Goal: Task Accomplishment & Management: Use online tool/utility

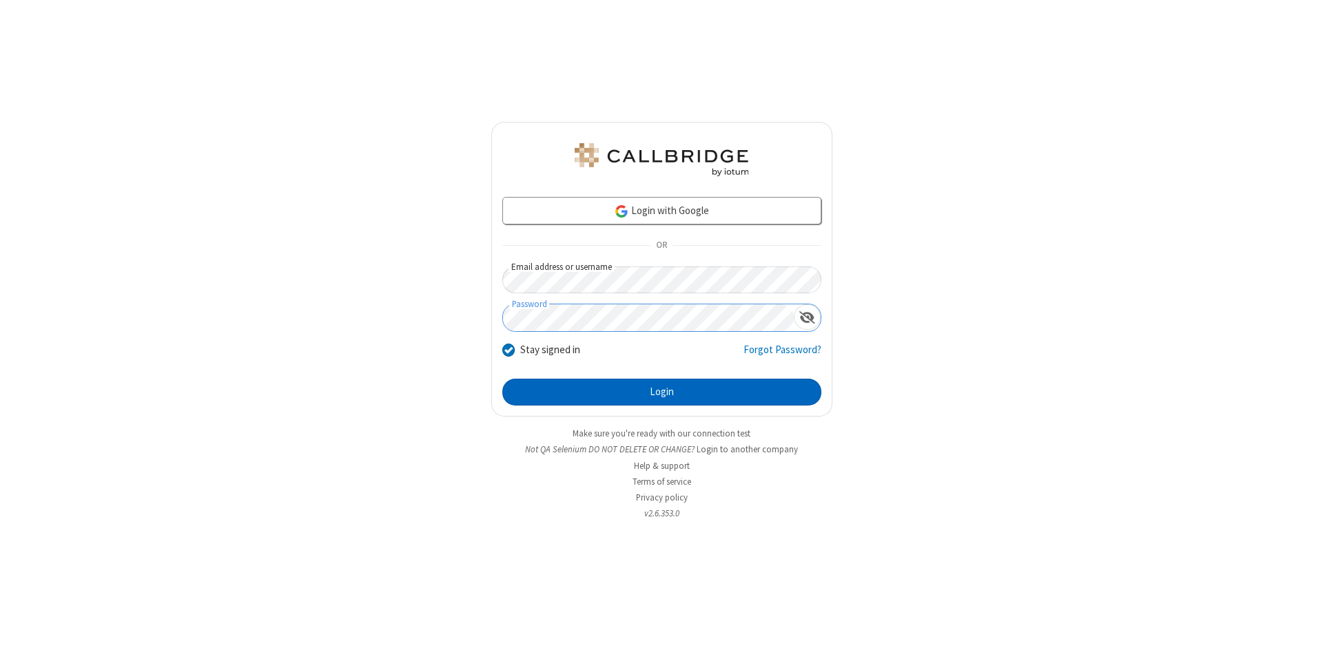
click at [661, 393] on button "Login" at bounding box center [661, 393] width 319 height 28
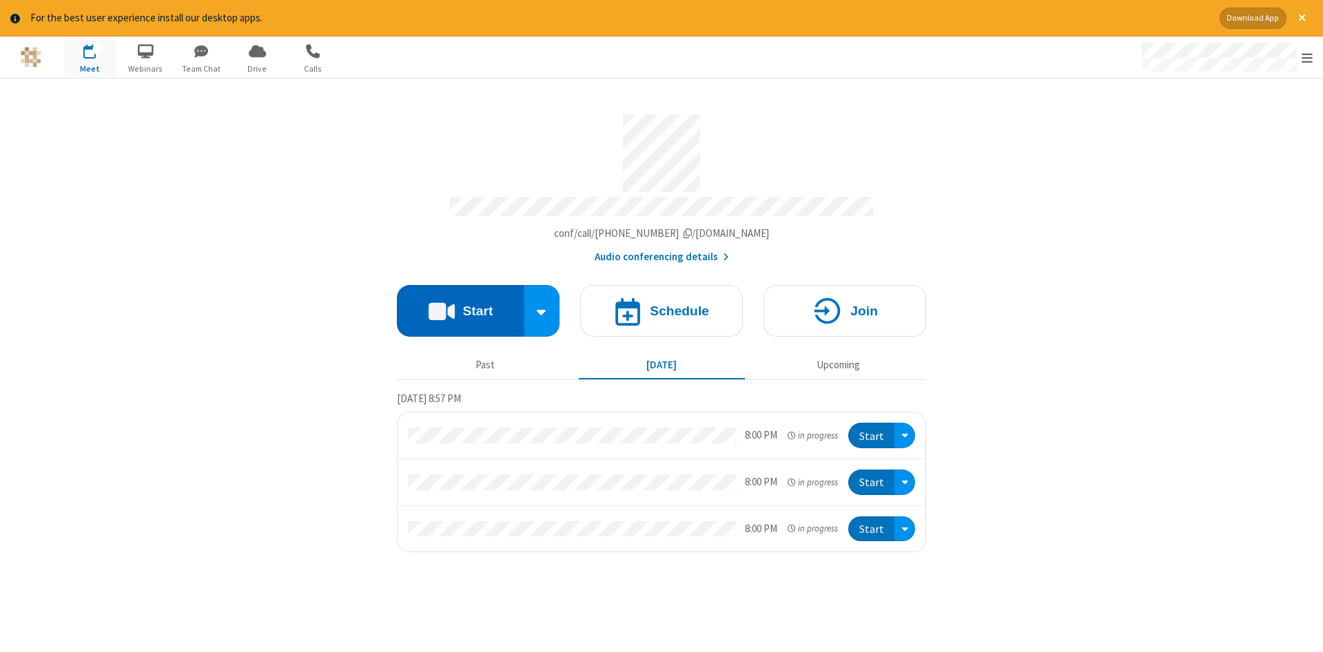
click at [460, 306] on button "Start" at bounding box center [460, 311] width 127 height 52
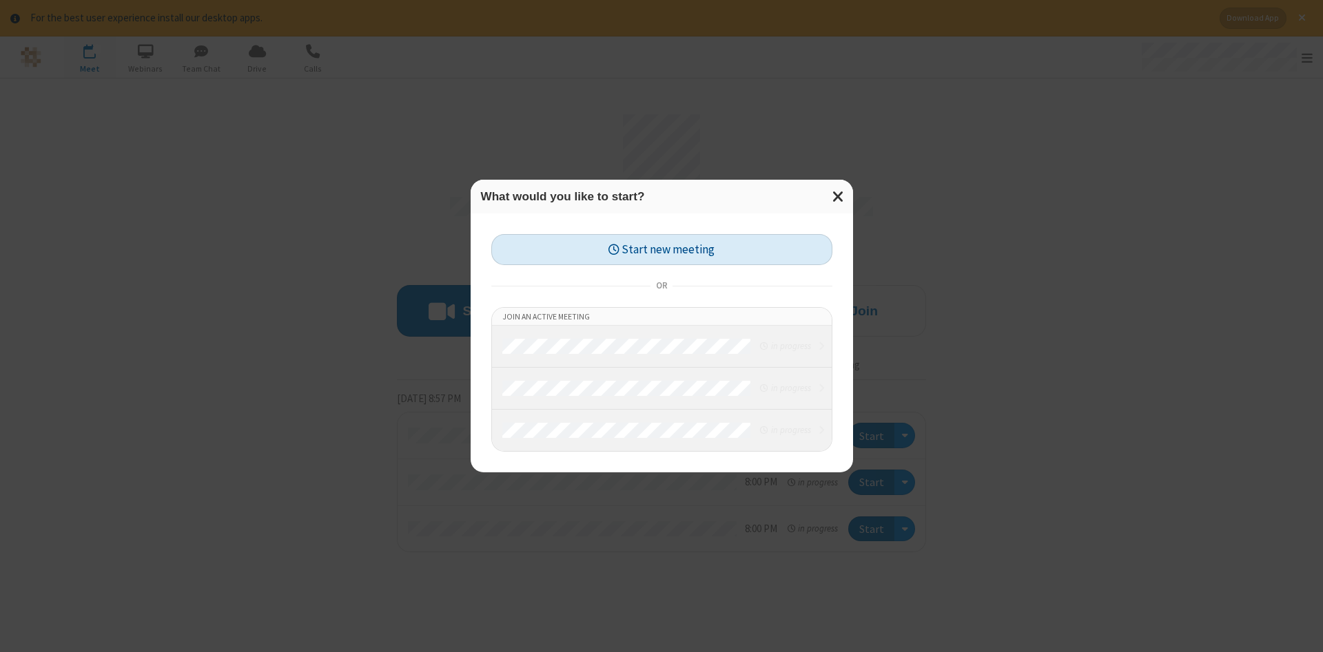
click at [661, 249] on button "Start new meeting" at bounding box center [661, 249] width 341 height 31
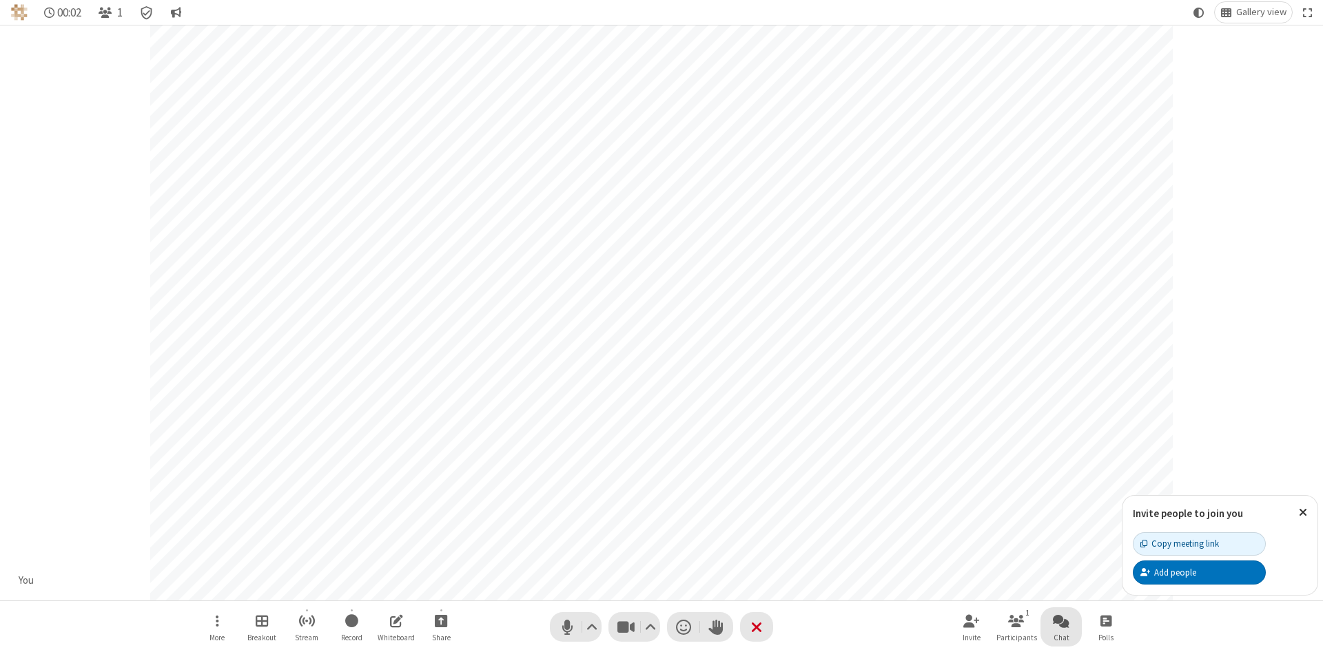
click at [1061, 621] on span "Open chat" at bounding box center [1061, 621] width 17 height 17
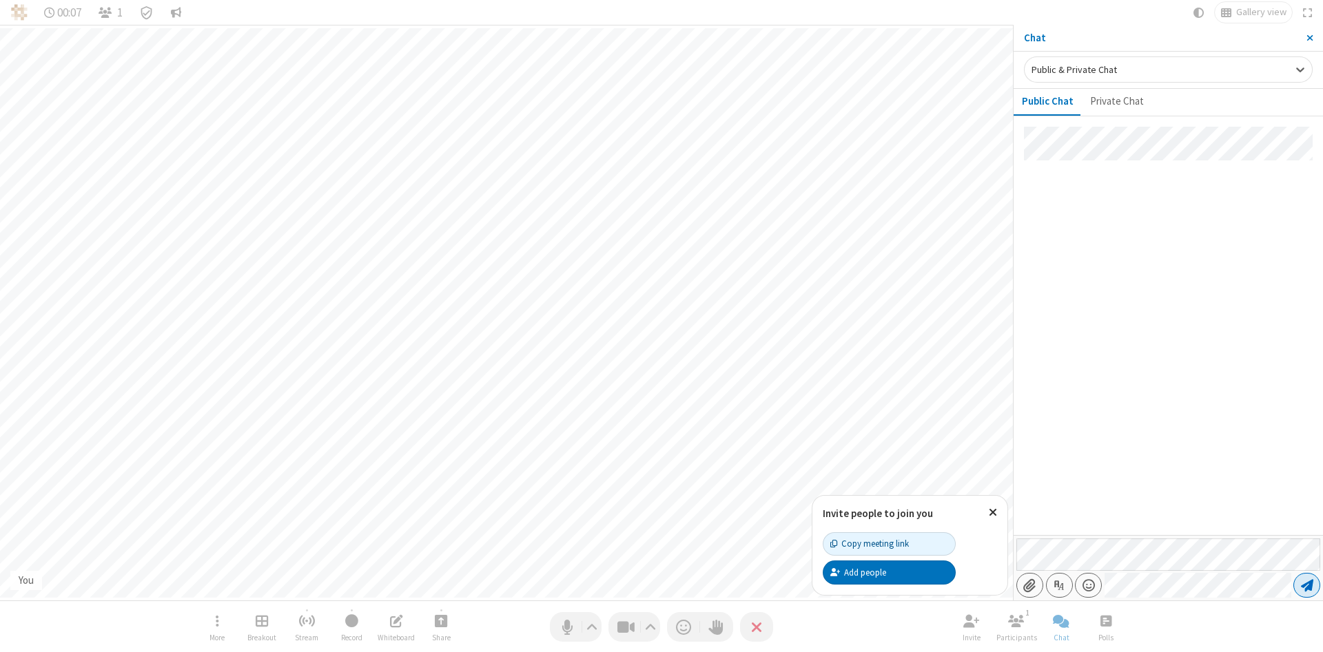
click at [1306, 586] on span "Send message" at bounding box center [1307, 586] width 12 height 14
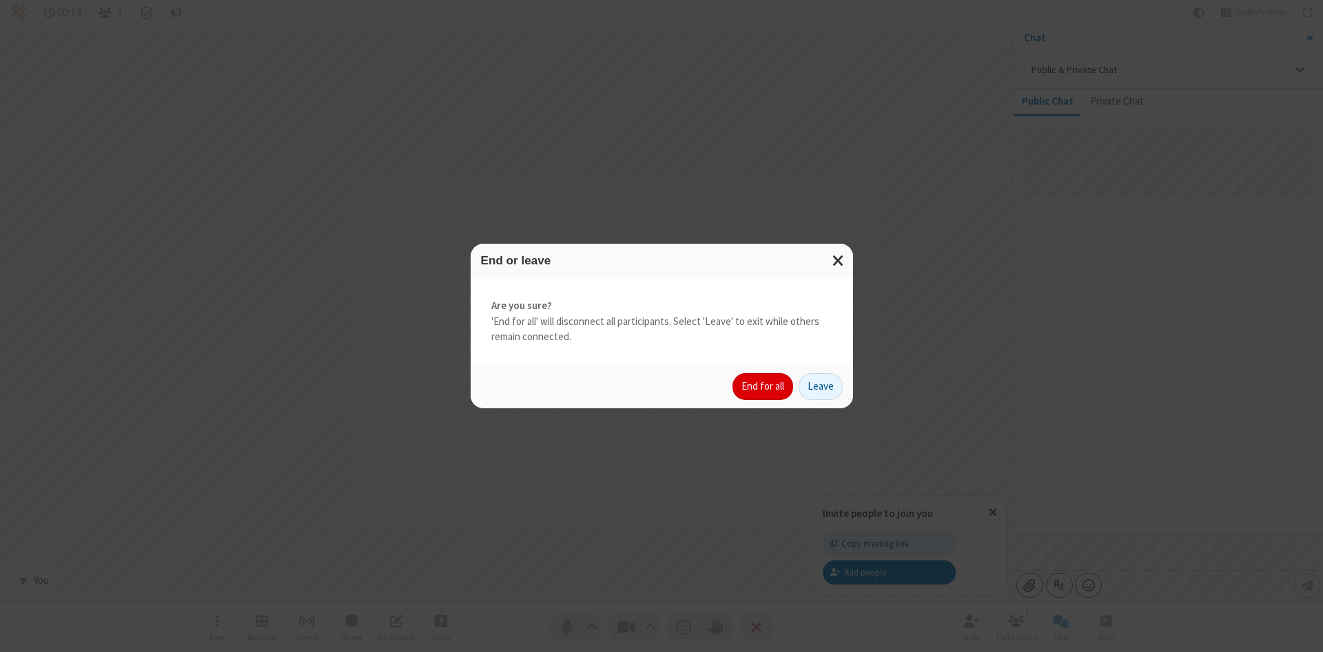
click at [763, 387] on button "End for all" at bounding box center [762, 387] width 61 height 28
